Goal: Information Seeking & Learning: Learn about a topic

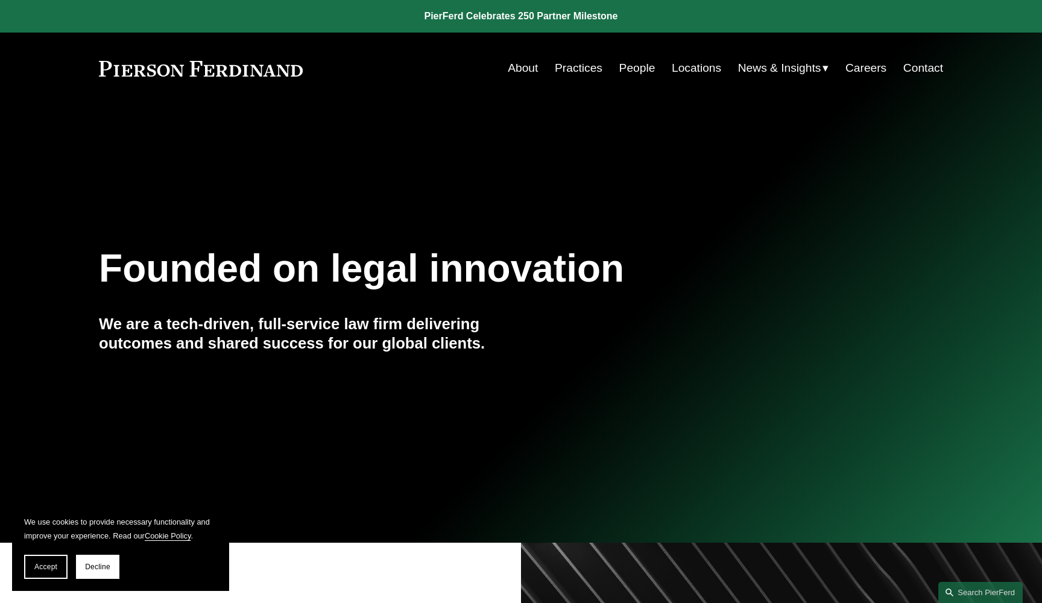
drag, startPoint x: 307, startPoint y: 72, endPoint x: 156, endPoint y: 68, distance: 151.4
click at [156, 68] on div "About Practices People Locations News & Insights News" at bounding box center [521, 68] width 844 height 23
click at [115, 68] on link at bounding box center [201, 69] width 204 height 16
drag, startPoint x: 86, startPoint y: 65, endPoint x: 212, endPoint y: 63, distance: 125.4
click at [212, 63] on div "Skip to Content About Practices People Locations" at bounding box center [521, 68] width 1042 height 71
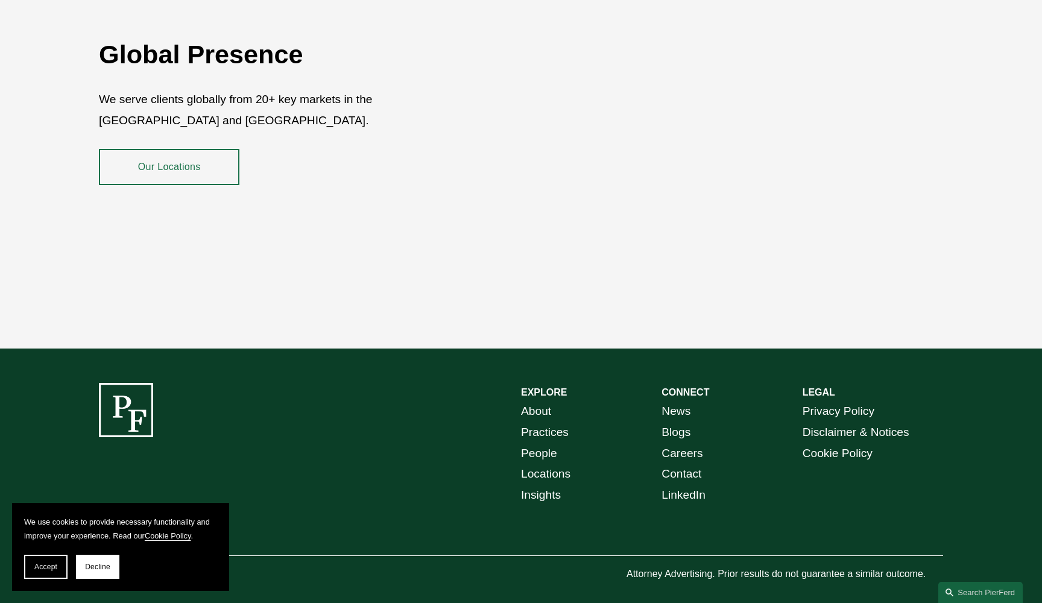
scroll to position [2174, 0]
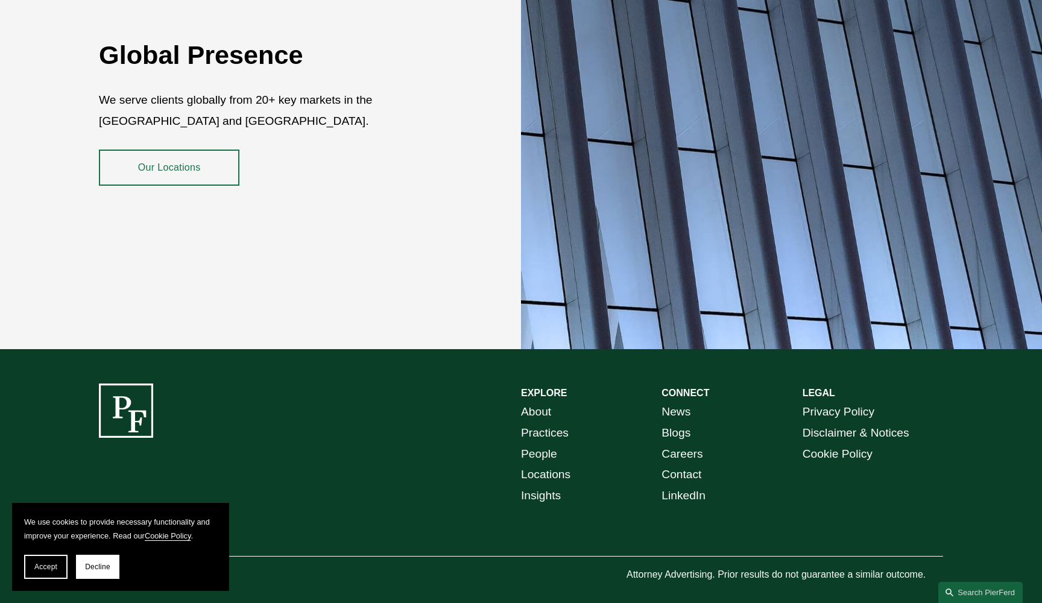
click at [536, 401] on link "About" at bounding box center [536, 411] width 30 height 21
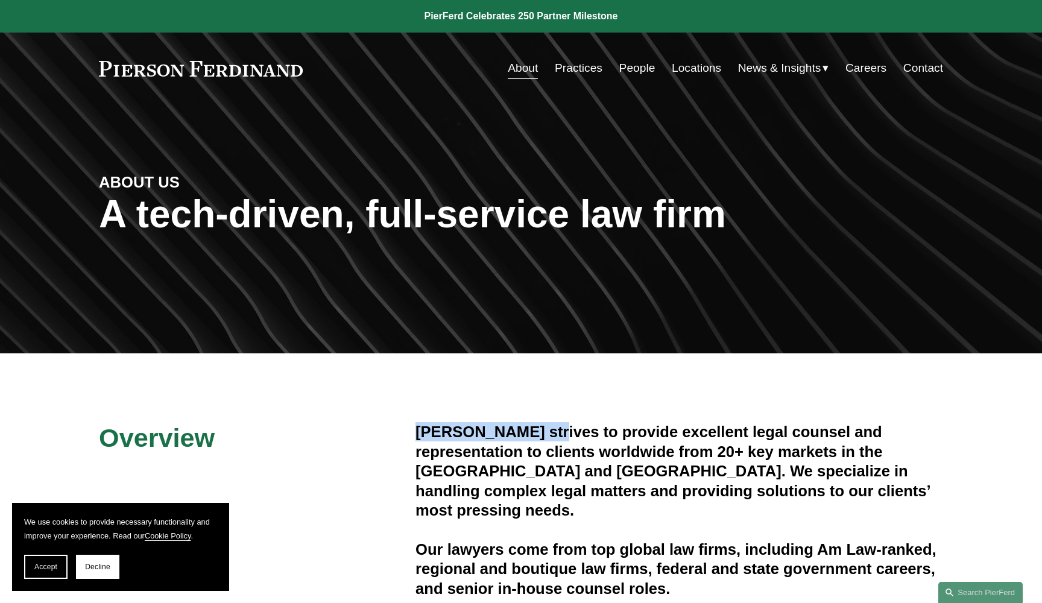
drag, startPoint x: 412, startPoint y: 430, endPoint x: 547, endPoint y: 432, distance: 135.6
copy h4 "[PERSON_NAME]"
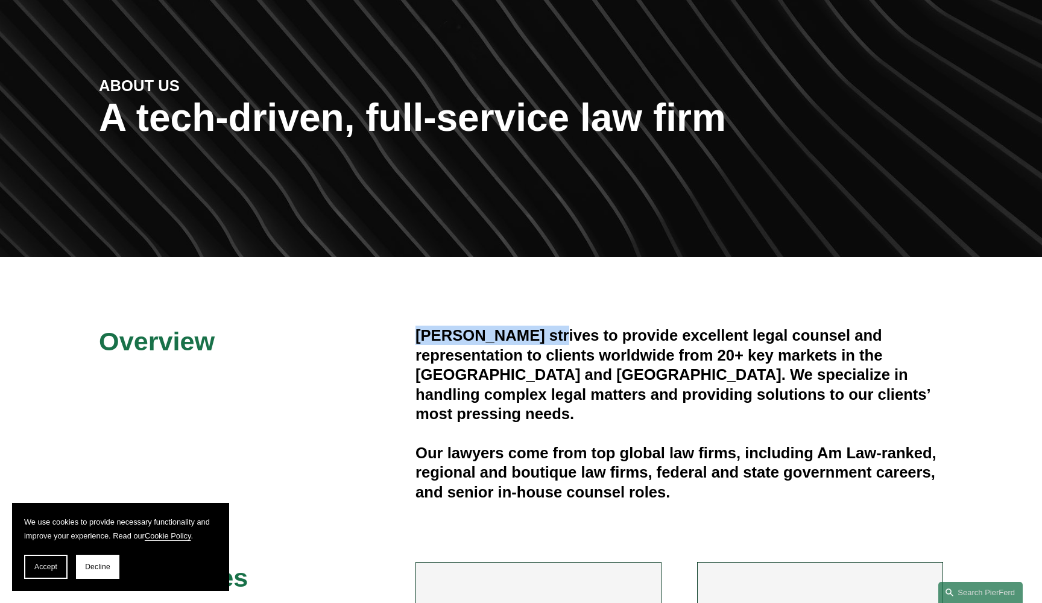
scroll to position [26, 0]
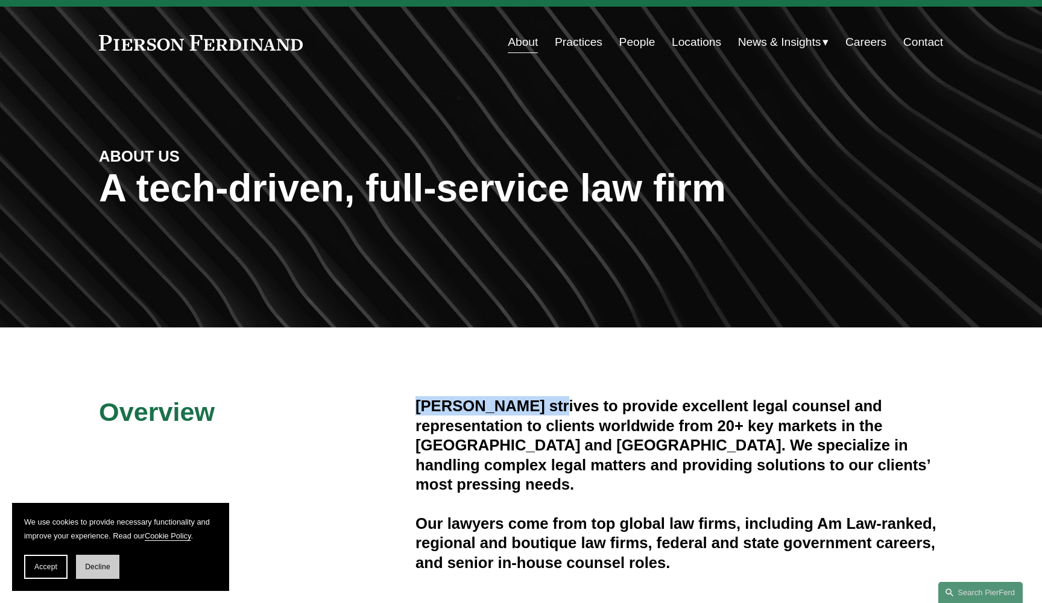
click at [103, 567] on span "Decline" at bounding box center [97, 566] width 25 height 8
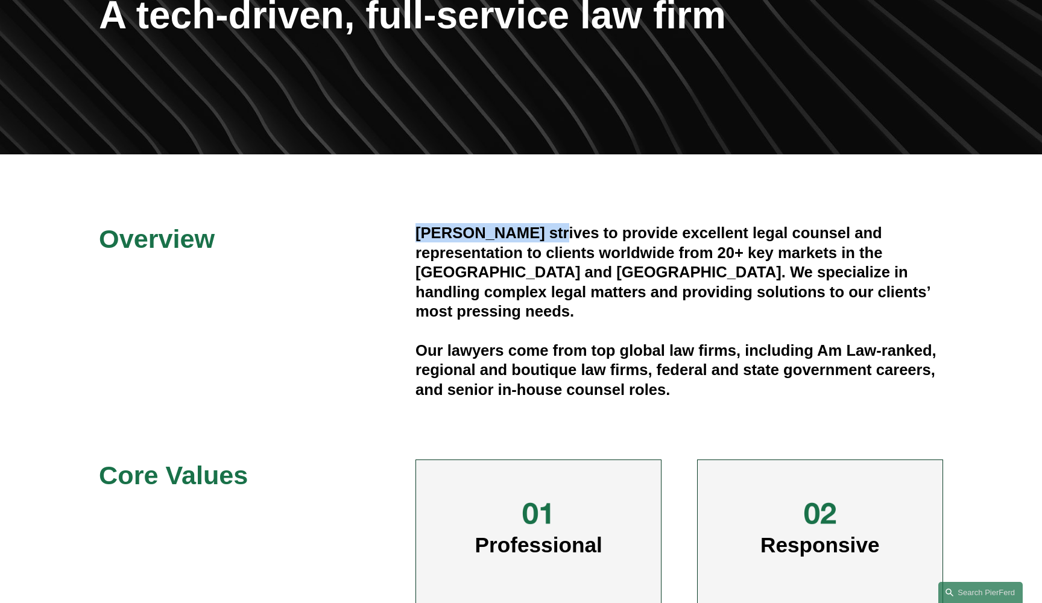
scroll to position [203, 0]
